Goal: Submit feedback/report problem

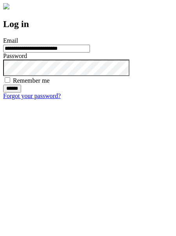
click at [21, 92] on input "******" at bounding box center [12, 89] width 18 height 8
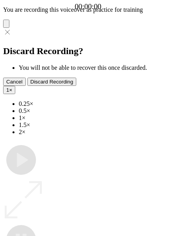
type input "**********"
